Goal: Information Seeking & Learning: Find specific fact

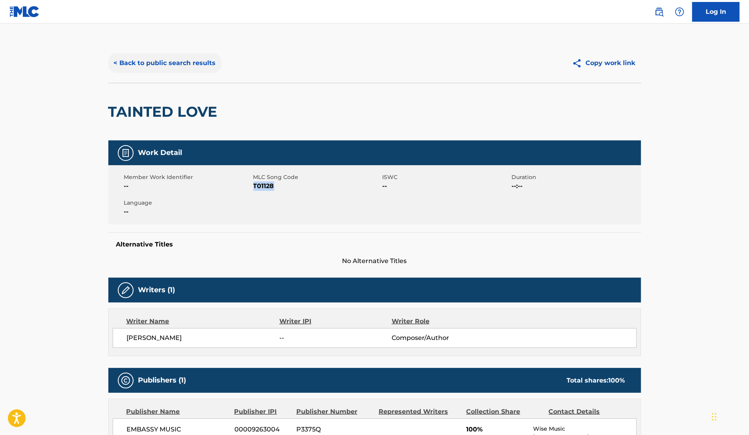
click at [190, 60] on button "< Back to public search results" at bounding box center [164, 63] width 113 height 20
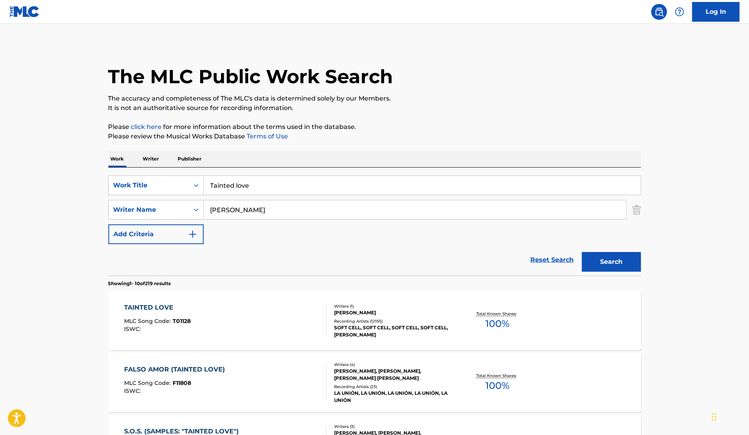
drag, startPoint x: 290, startPoint y: 184, endPoint x: 94, endPoint y: 184, distance: 195.8
type input "The mood"
drag, startPoint x: 253, startPoint y: 212, endPoint x: 139, endPoint y: 208, distance: 114.3
click at [145, 208] on div "SearchWithCriteria3f4295bd-b45e-40c9-bed5-965cfd759084 Writer Name [PERSON_NAME]" at bounding box center [374, 210] width 533 height 20
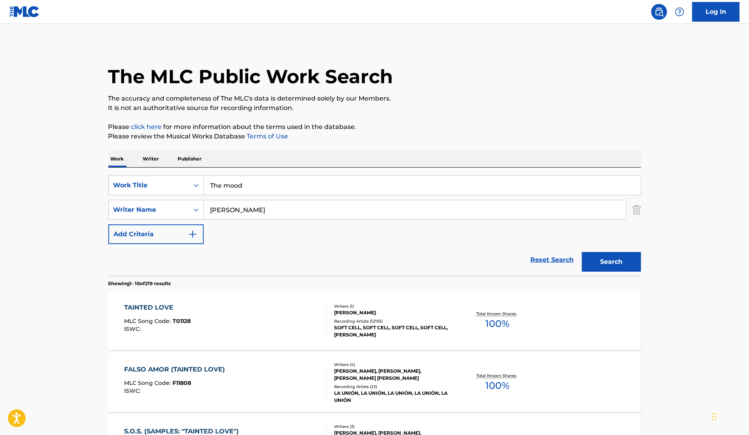
paste input "Emenike"
type input "Emenike"
click at [613, 263] on button "Search" at bounding box center [611, 262] width 59 height 20
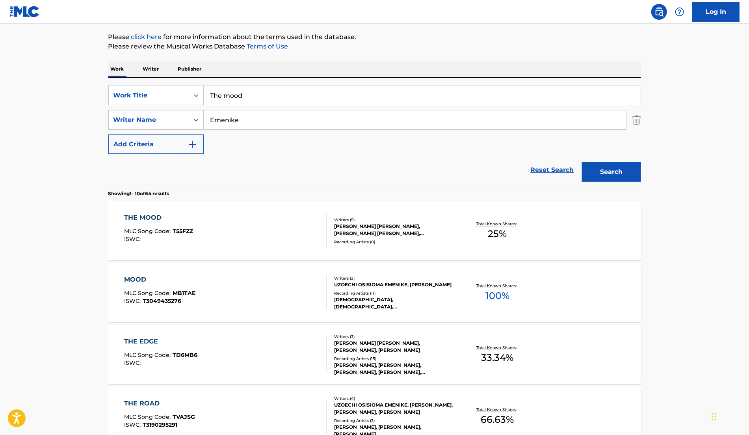
scroll to position [96, 0]
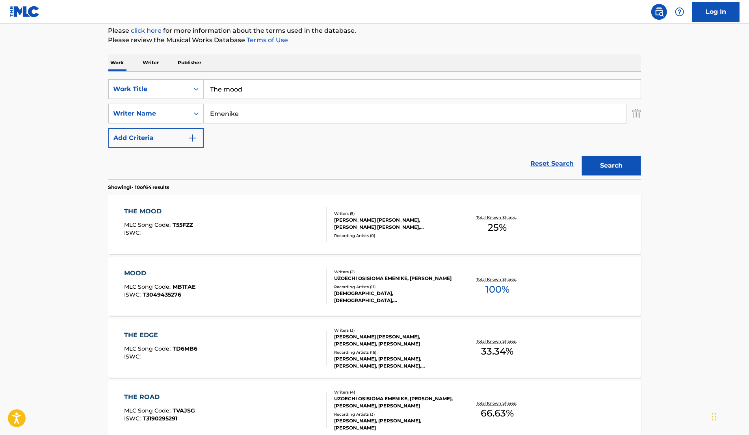
click at [392, 240] on div "THE MOOD MLC Song Code : T55FZZ ISWC : Writers ( 5 ) [PERSON_NAME] [PERSON_NAME…" at bounding box center [374, 224] width 533 height 59
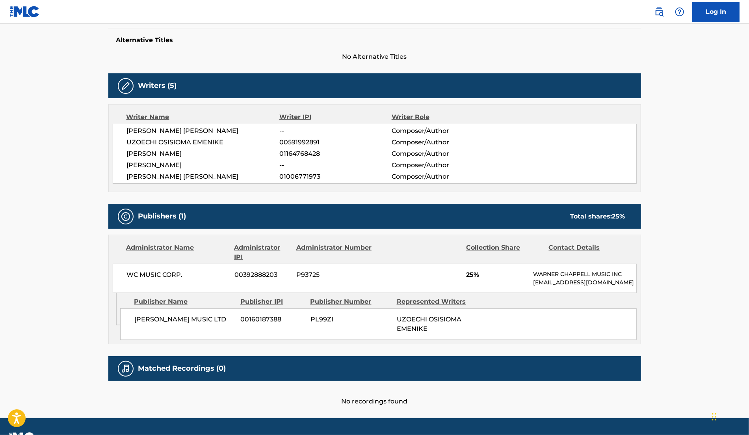
scroll to position [223, 0]
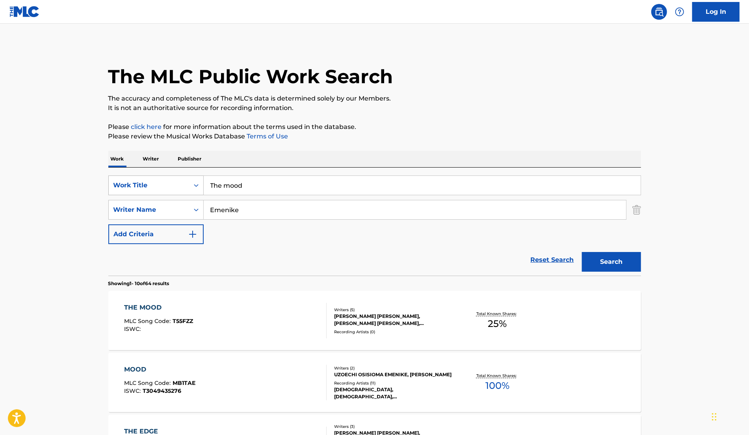
click at [191, 191] on div "Search Form" at bounding box center [196, 185] width 14 height 14
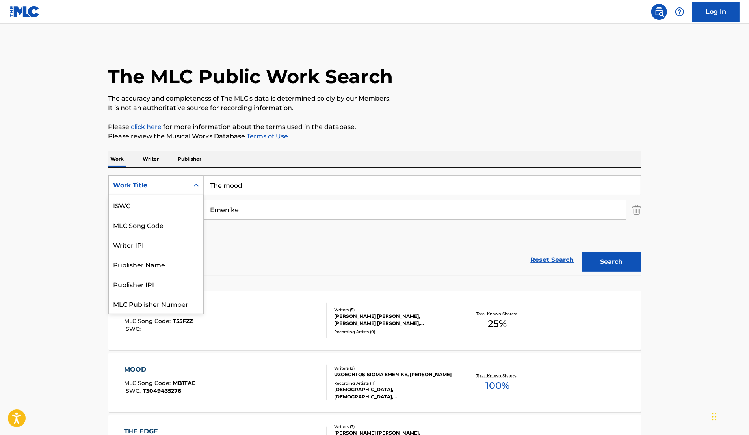
scroll to position [20, 0]
click at [160, 204] on div "MLC Song Code" at bounding box center [156, 205] width 95 height 20
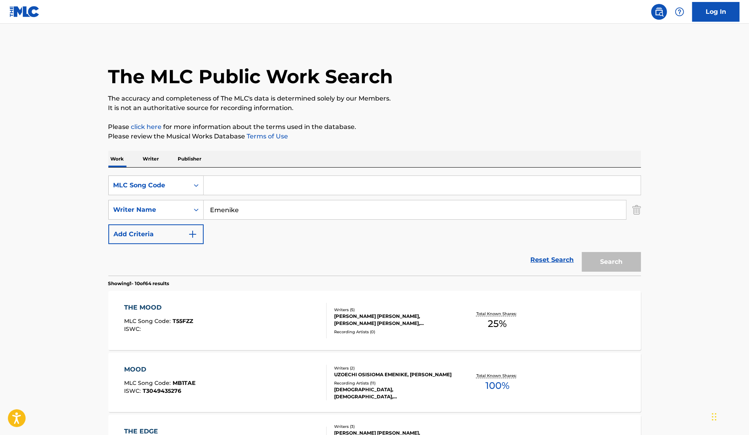
click at [247, 188] on input "Search Form" at bounding box center [422, 185] width 437 height 19
paste input "GB9K5C"
type input "GB9K5C"
drag, startPoint x: 252, startPoint y: 214, endPoint x: 135, endPoint y: 214, distance: 117.0
click at [135, 214] on div "SearchWithCriteria3f4295bd-b45e-40c9-bed5-965cfd759084 Writer Name [PERSON_NAME]" at bounding box center [374, 210] width 533 height 20
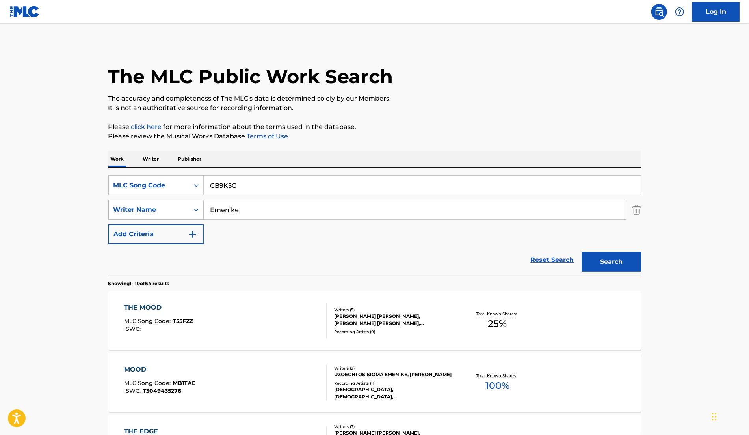
drag, startPoint x: 255, startPoint y: 208, endPoint x: 182, endPoint y: 207, distance: 72.9
click at [182, 207] on div "SearchWithCriteria3f4295bd-b45e-40c9-bed5-965cfd759084 Writer Name [PERSON_NAME]" at bounding box center [374, 210] width 533 height 20
click at [627, 260] on button "Search" at bounding box center [611, 262] width 59 height 20
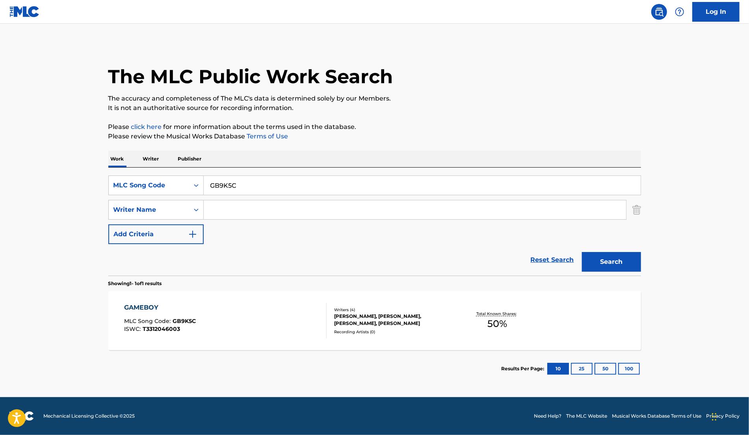
click at [402, 313] on div "[PERSON_NAME], [PERSON_NAME], [PERSON_NAME], [PERSON_NAME]" at bounding box center [393, 319] width 119 height 14
